Goal: Information Seeking & Learning: Learn about a topic

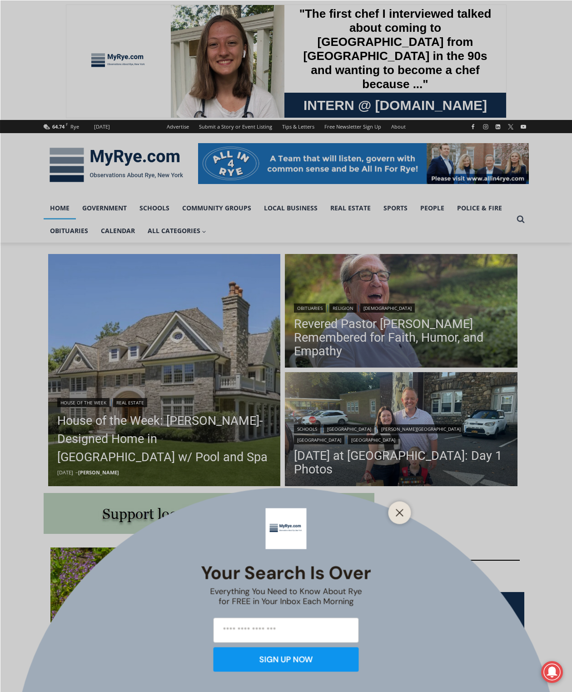
click at [400, 512] on g "Close" at bounding box center [399, 512] width 6 height 6
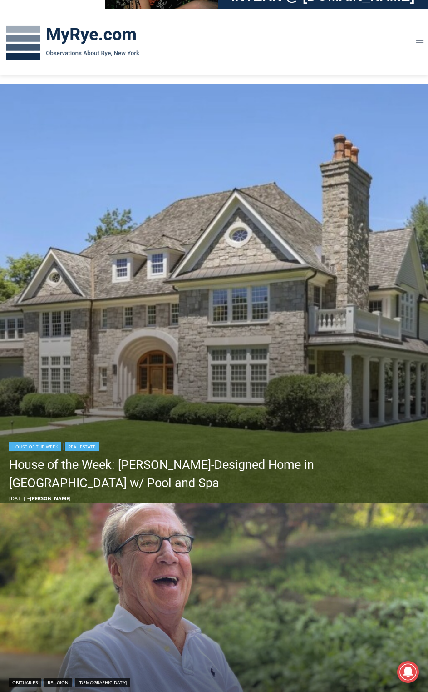
scroll to position [273, 0]
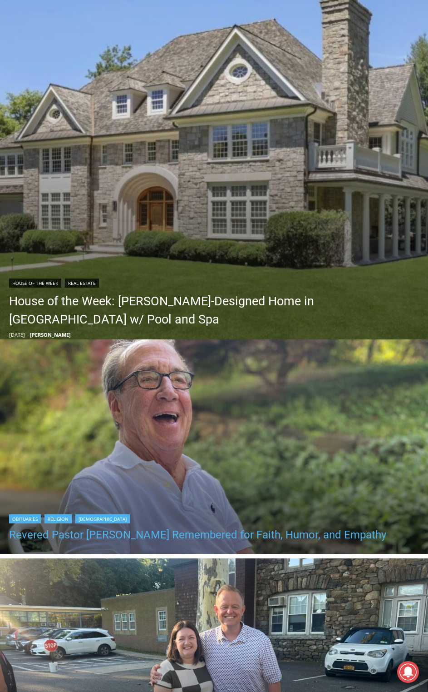
click at [265, 535] on link "Revered Pastor Donald Poole Jr. Remembered for Faith, Humor, and Empathy" at bounding box center [198, 535] width 378 height 14
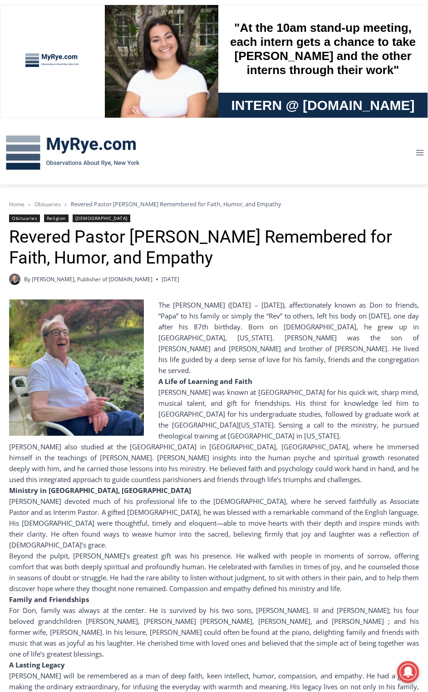
drag, startPoint x: 21, startPoint y: 27, endPoint x: 16, endPoint y: 30, distance: 5.9
click at [21, 27] on div at bounding box center [53, 61] width 68 height 76
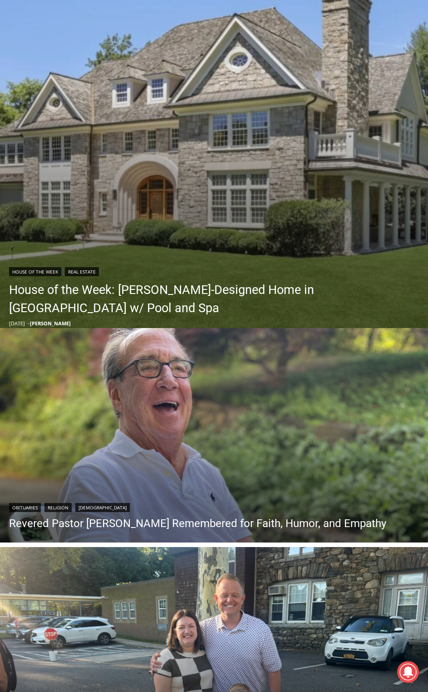
scroll to position [136, 0]
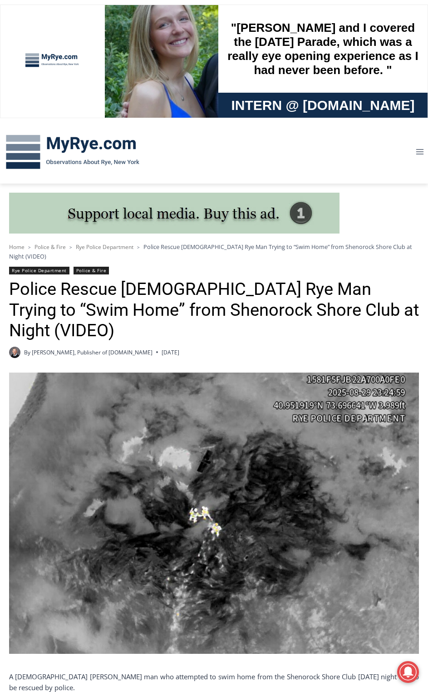
click at [40, 19] on div ""[PERSON_NAME] and I covered the [DATE] Parade, which was a really eye opening …" at bounding box center [213, 61] width 427 height 113
